Goal: Find specific page/section: Find specific page/section

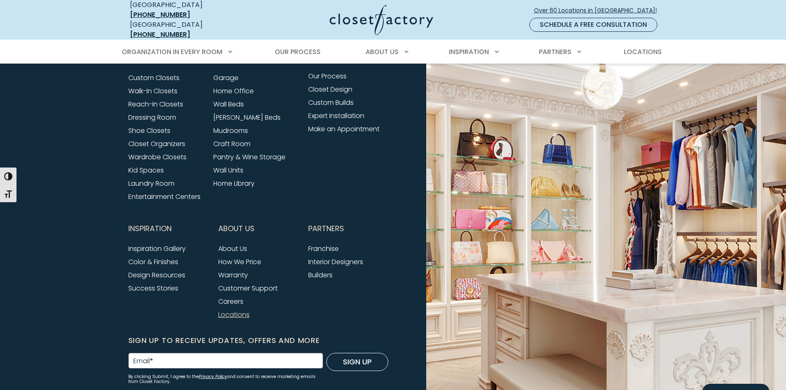
scroll to position [2618, 0]
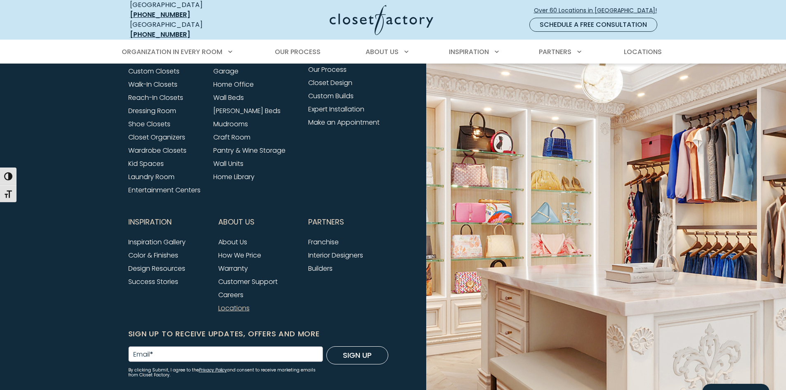
click at [234, 303] on link "Locations" at bounding box center [233, 307] width 31 height 9
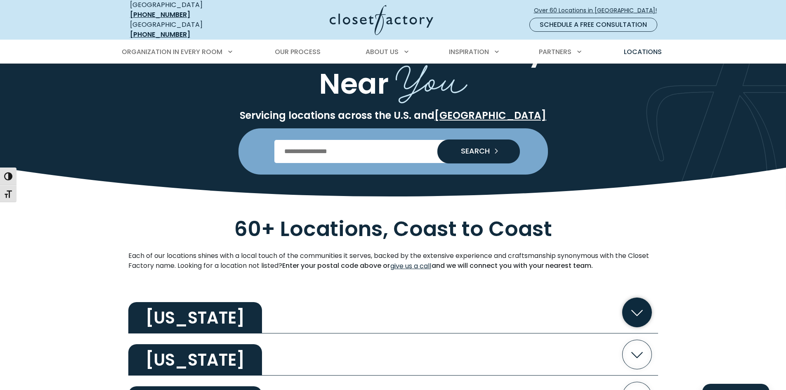
scroll to position [206, 0]
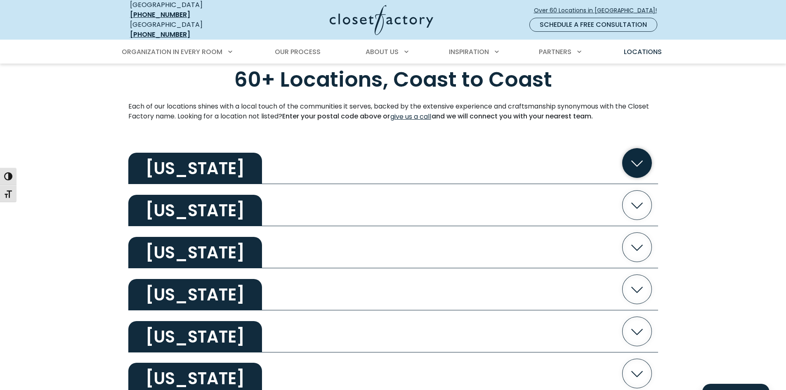
click at [640, 155] on icon "button" at bounding box center [636, 163] width 29 height 29
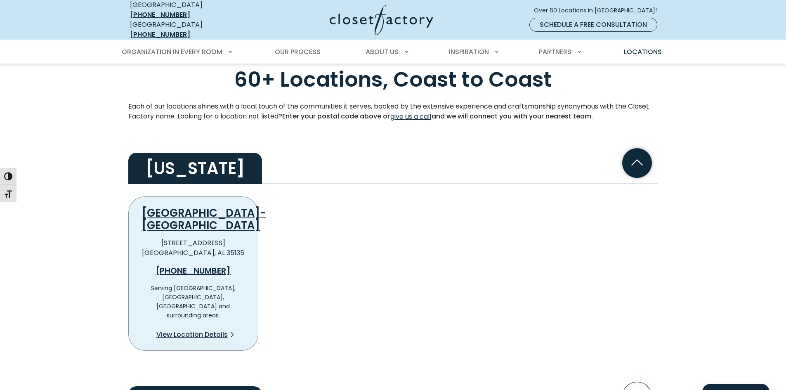
click at [640, 155] on icon "button" at bounding box center [636, 163] width 29 height 29
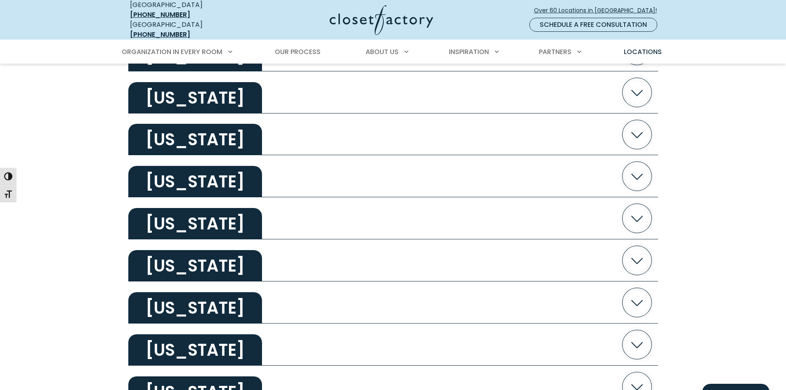
scroll to position [1444, 0]
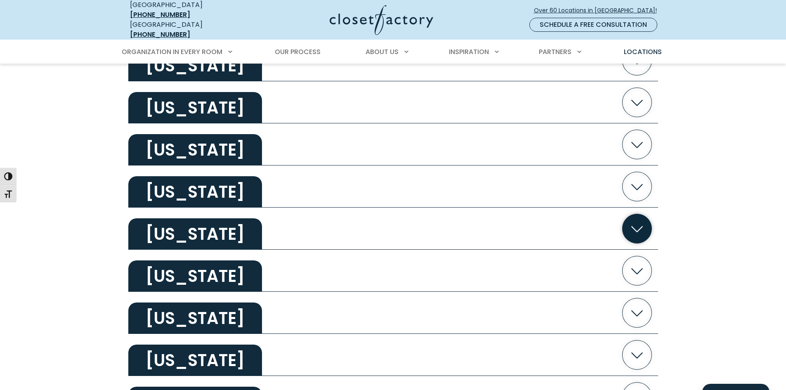
click at [642, 218] on icon "button" at bounding box center [636, 228] width 29 height 29
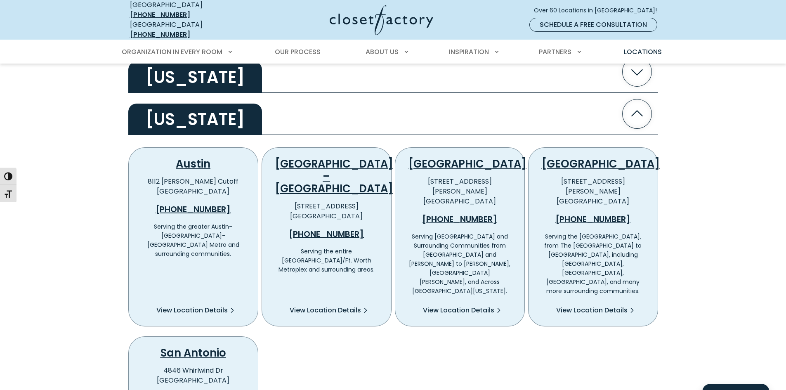
scroll to position [1568, 0]
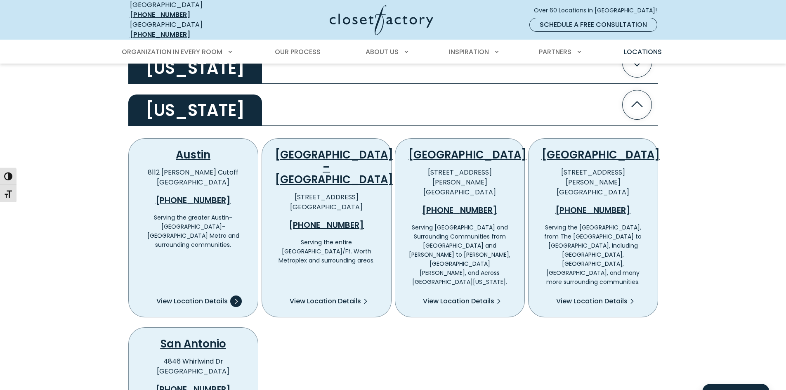
click at [215, 296] on span "View Location Details" at bounding box center [191, 301] width 71 height 10
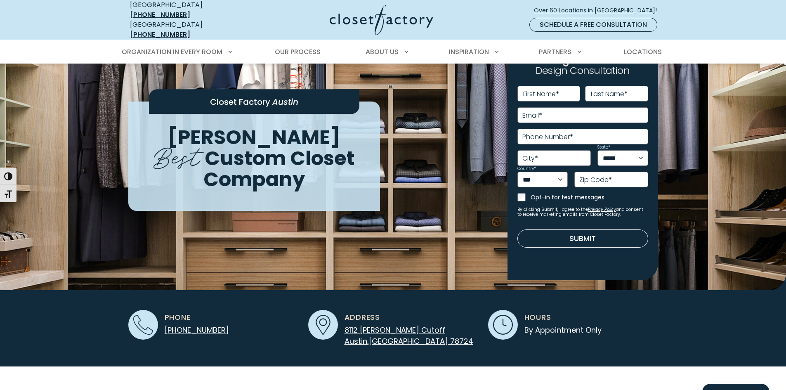
scroll to position [83, 0]
